Goal: Transaction & Acquisition: Purchase product/service

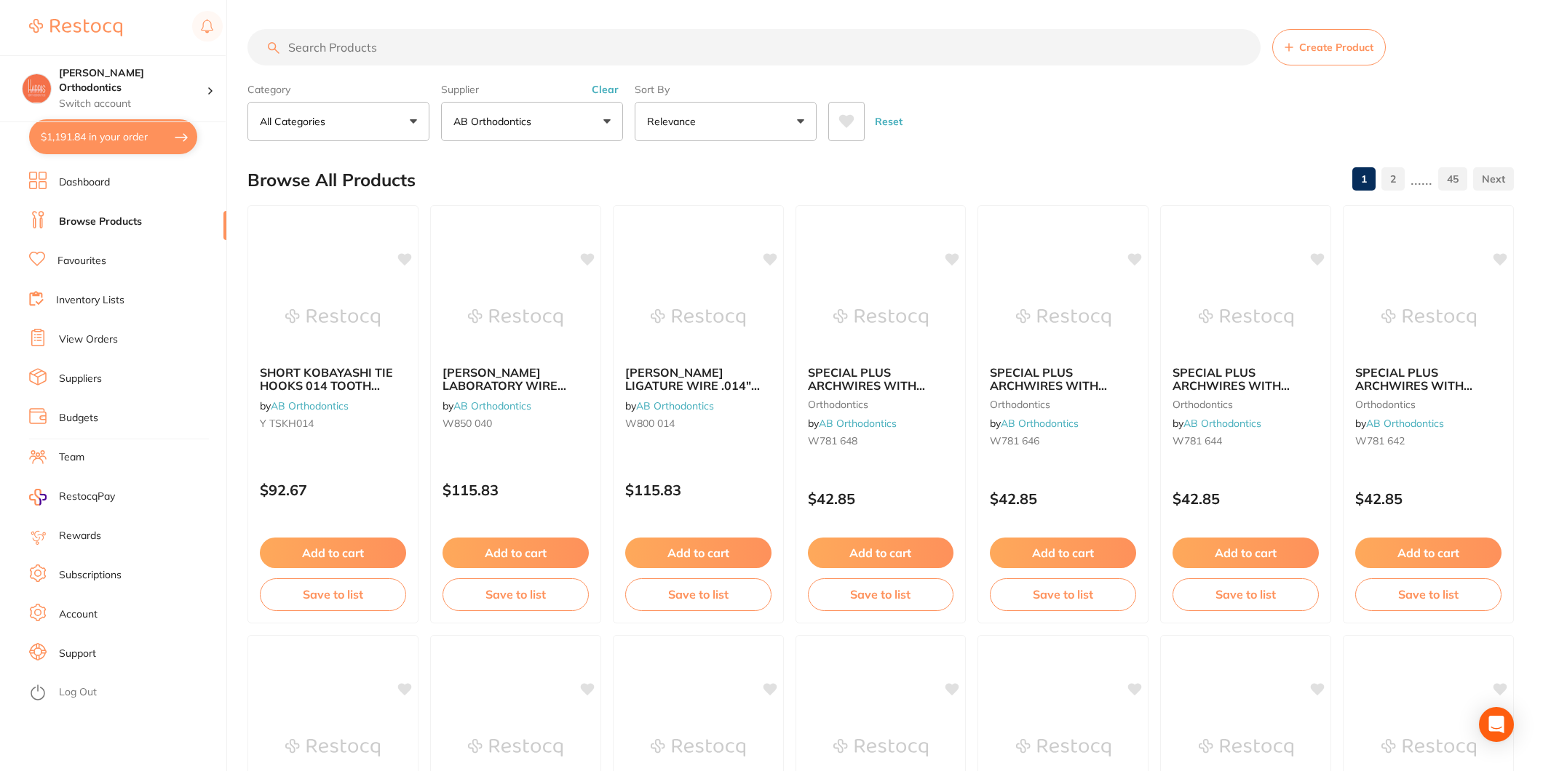
click at [154, 146] on button "$1,191.84 in your order" at bounding box center [113, 136] width 168 height 35
checkbox input "true"
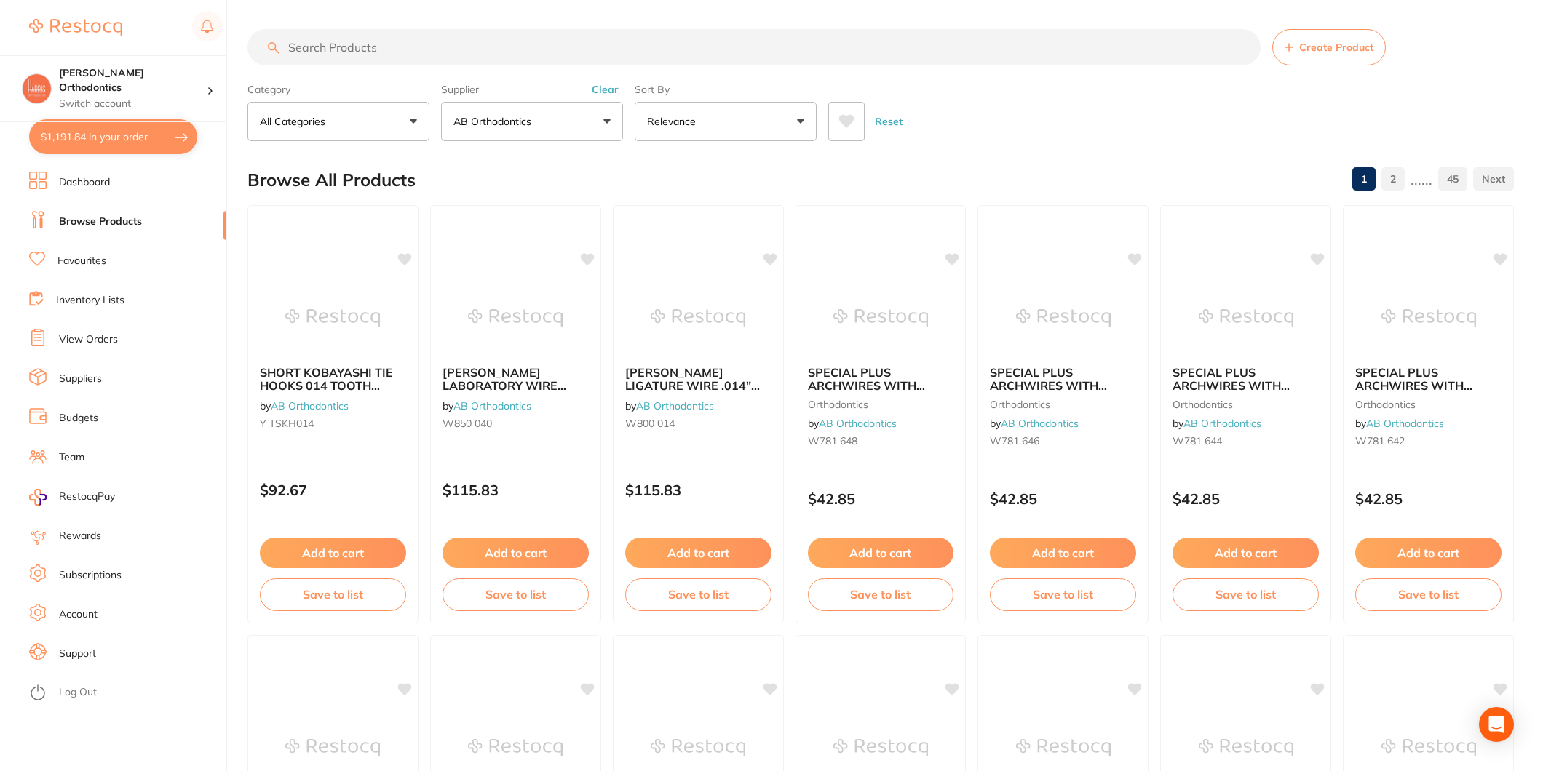
checkbox input "true"
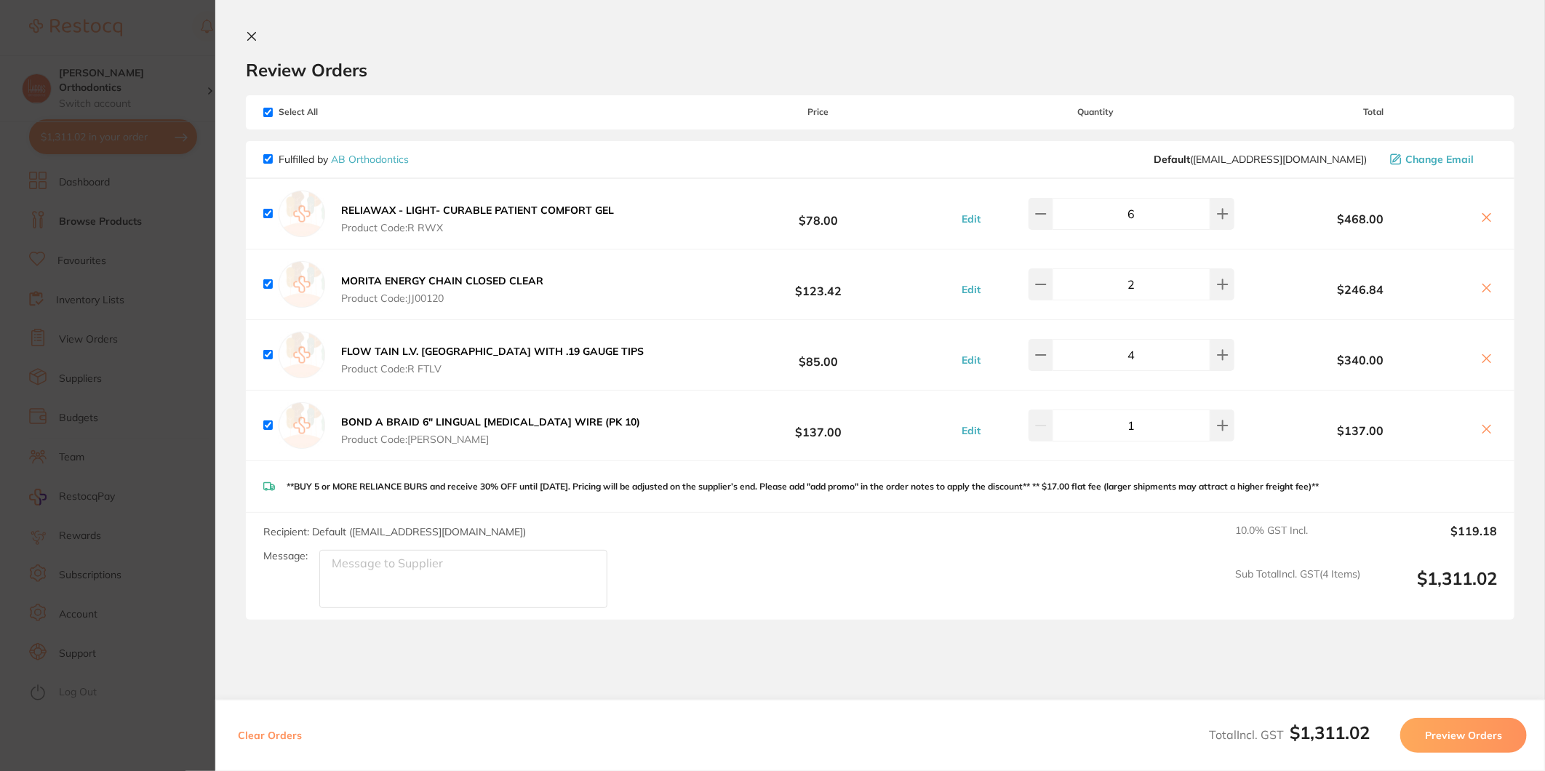
click at [1501, 737] on button "Preview Orders" at bounding box center [1464, 735] width 127 height 35
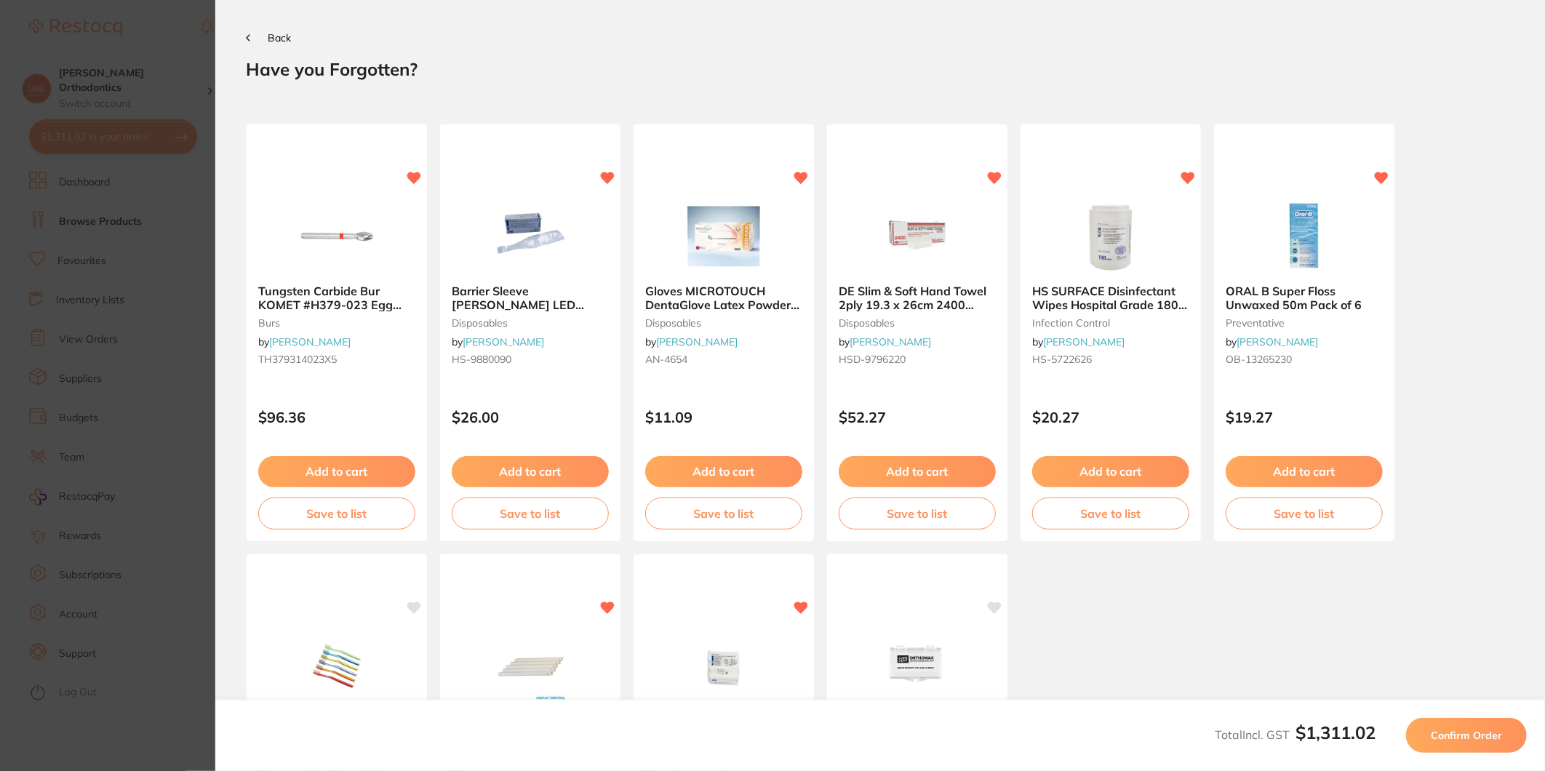
click at [1497, 732] on span "Confirm Order" at bounding box center [1466, 735] width 71 height 13
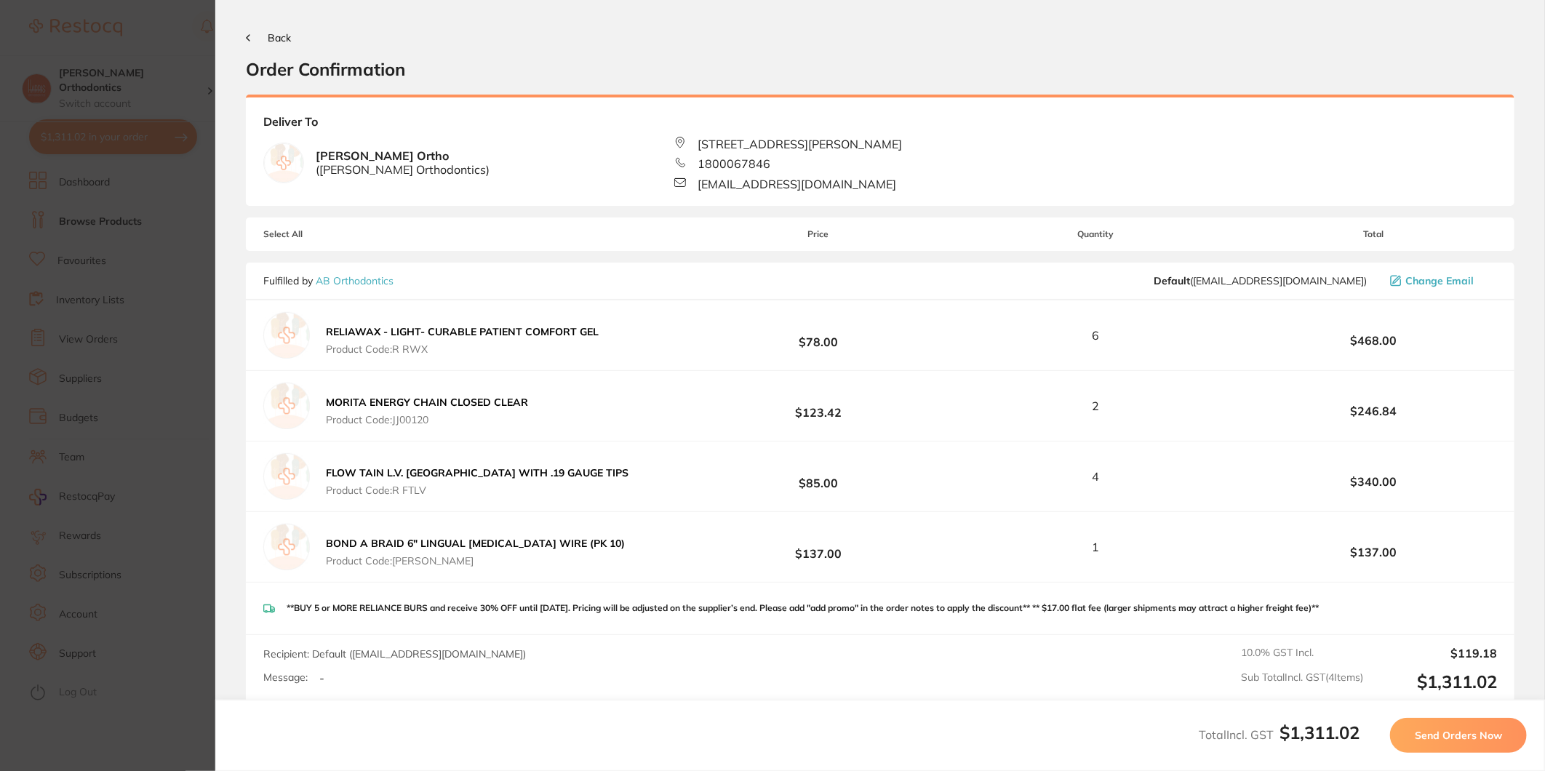
click at [1497, 732] on span "Send Orders Now" at bounding box center [1458, 735] width 87 height 13
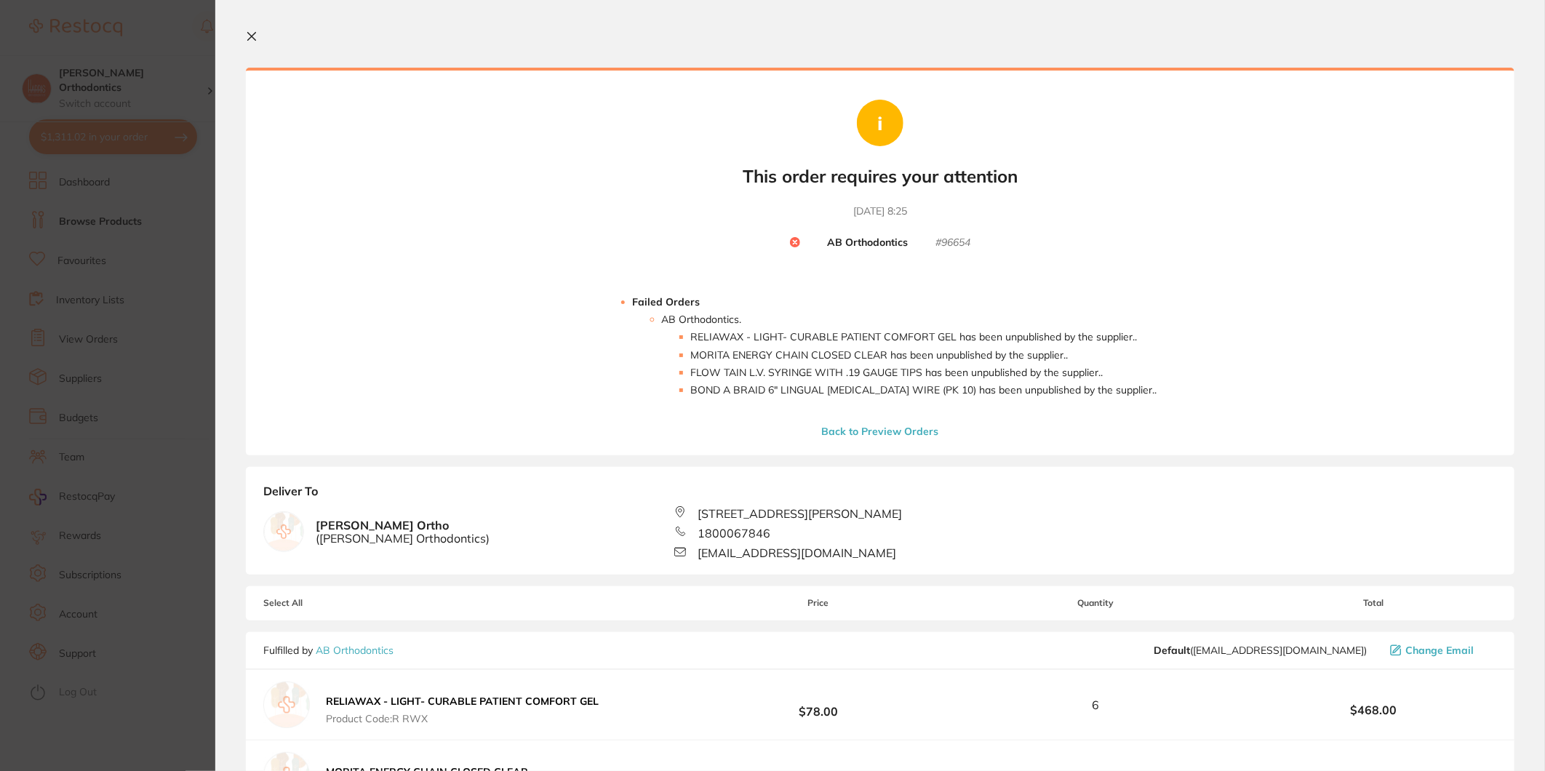
click at [250, 44] on section "Your orders are being processed and we will notify you once we have placed the …" at bounding box center [880, 385] width 1330 height 771
click at [244, 41] on section "Your orders are being processed and we will notify you once we have placed the …" at bounding box center [880, 385] width 1330 height 771
drag, startPoint x: 251, startPoint y: 33, endPoint x: 242, endPoint y: 1, distance: 32.7
click at [251, 33] on icon at bounding box center [252, 37] width 12 height 12
